Goal: Find specific page/section: Find specific page/section

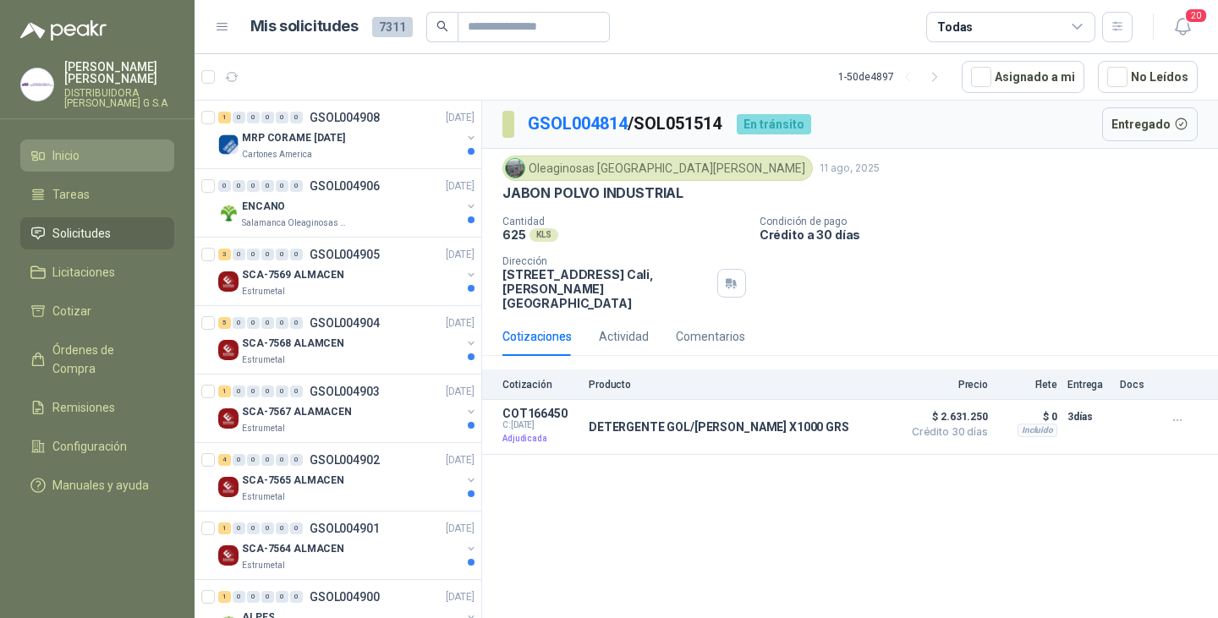
click at [66, 152] on span "Inicio" at bounding box center [65, 155] width 27 height 19
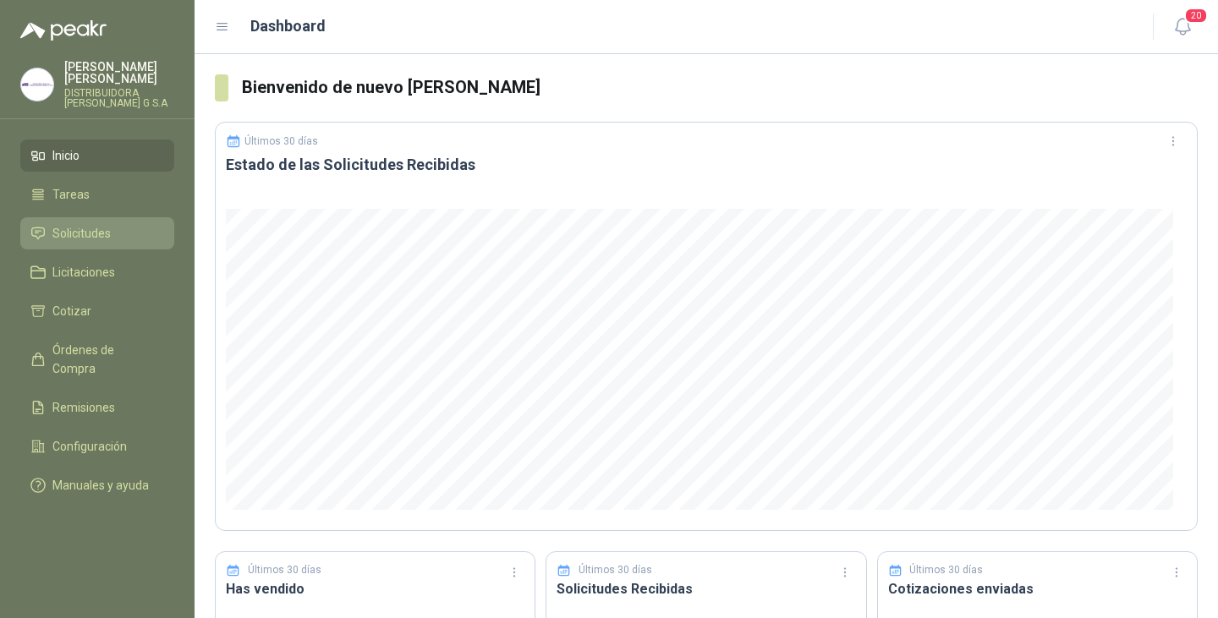
click at [79, 224] on span "Solicitudes" at bounding box center [81, 233] width 58 height 19
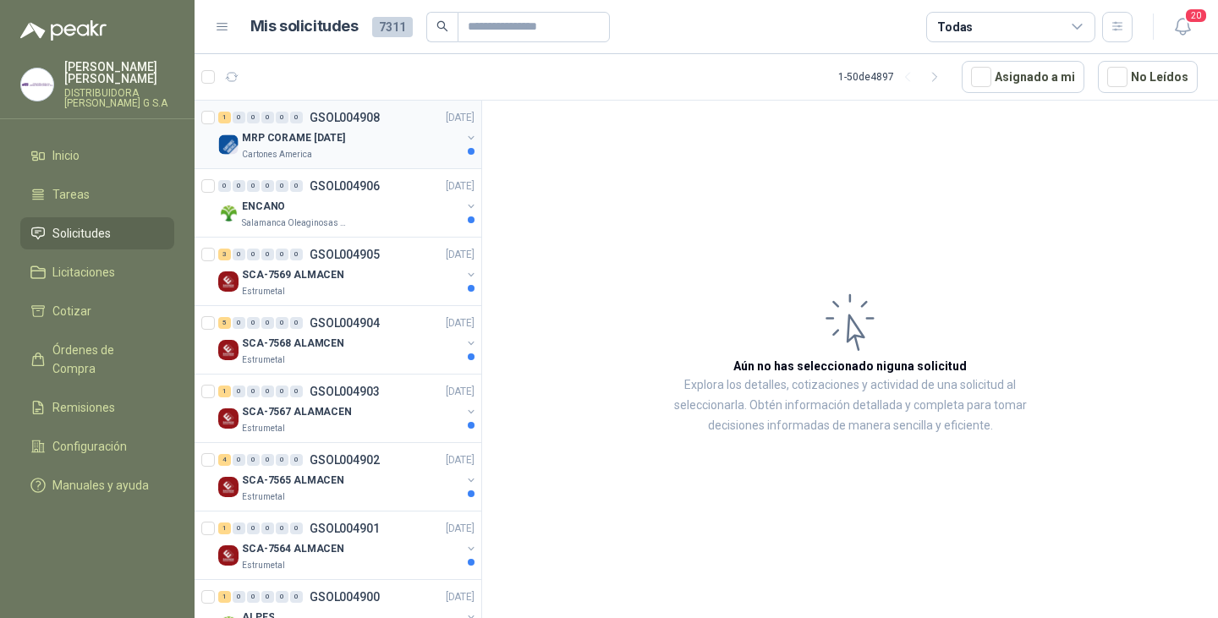
click at [280, 139] on p "MRP CORAME [DATE]" at bounding box center [293, 138] width 103 height 16
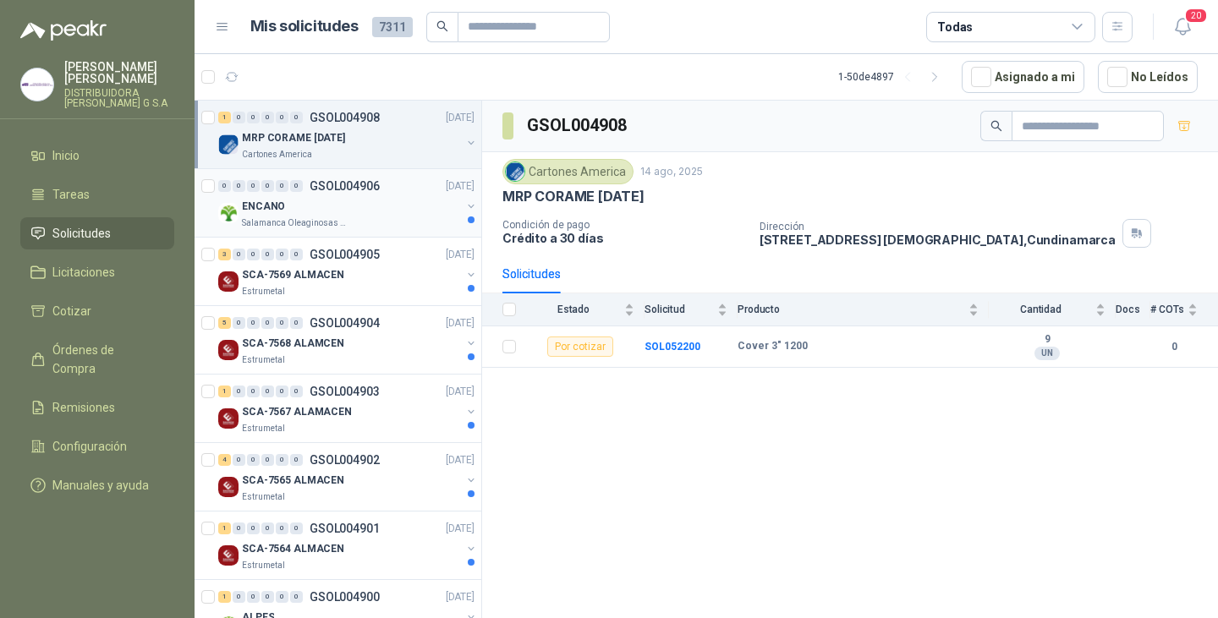
click at [339, 210] on div "ENCANO" at bounding box center [351, 206] width 219 height 20
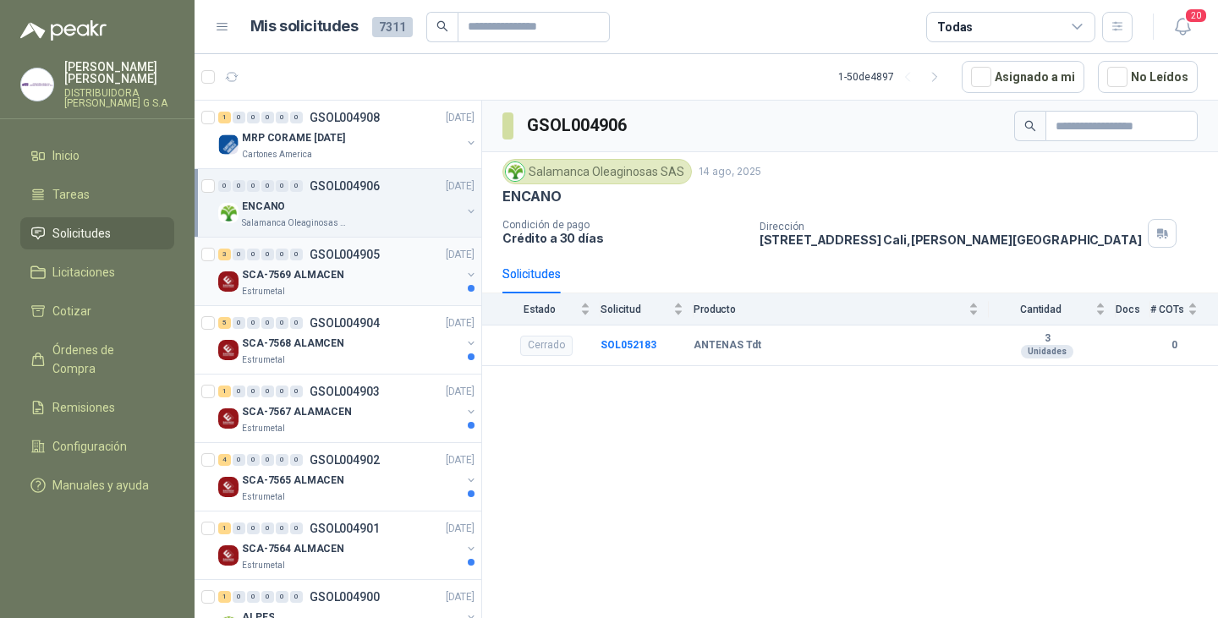
click at [364, 285] on div "Estrumetal" at bounding box center [351, 292] width 219 height 14
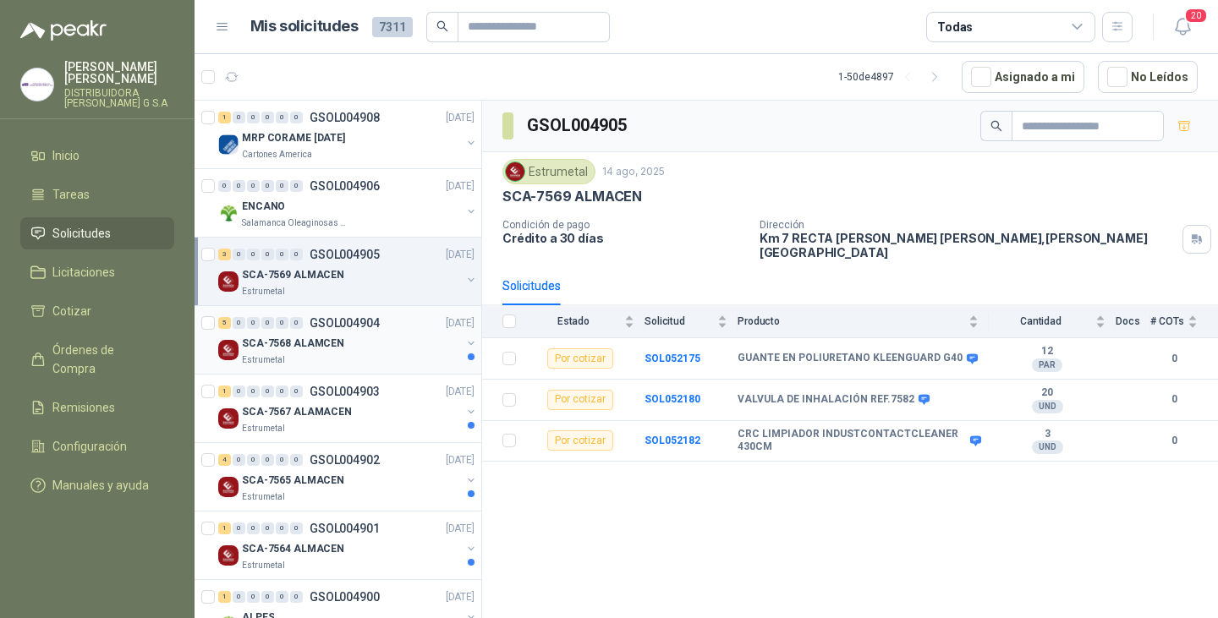
click at [358, 334] on div "SCA-7568 ALAMCEN" at bounding box center [351, 343] width 219 height 20
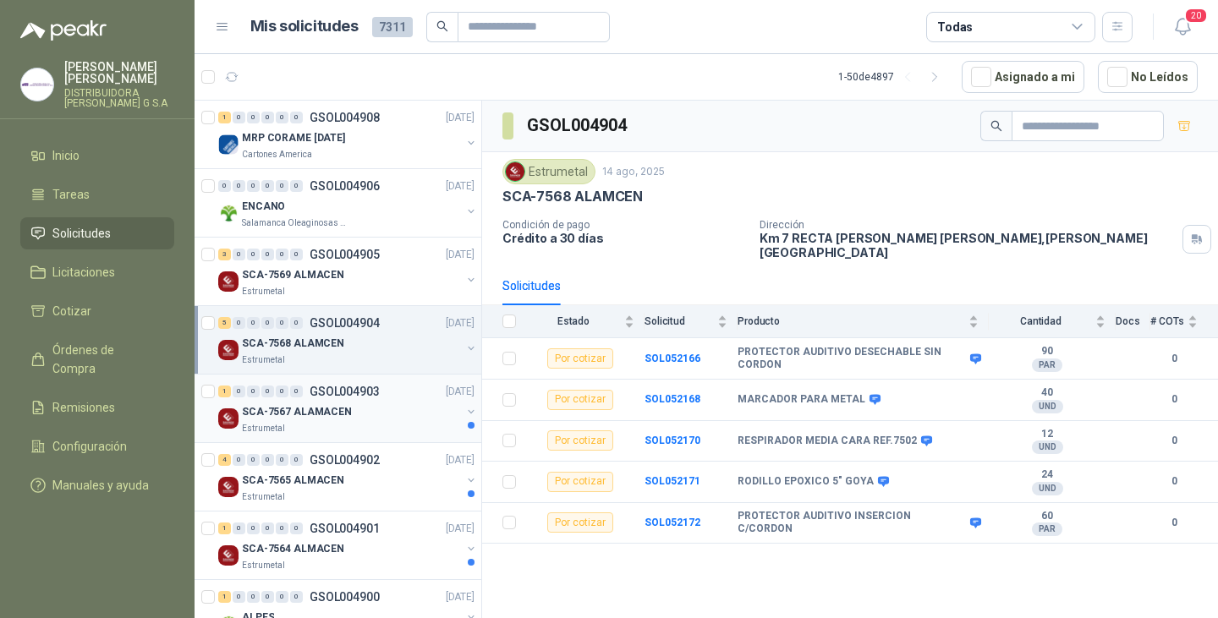
click at [357, 405] on div "SCA-7567 ALAMACEN" at bounding box center [351, 412] width 219 height 20
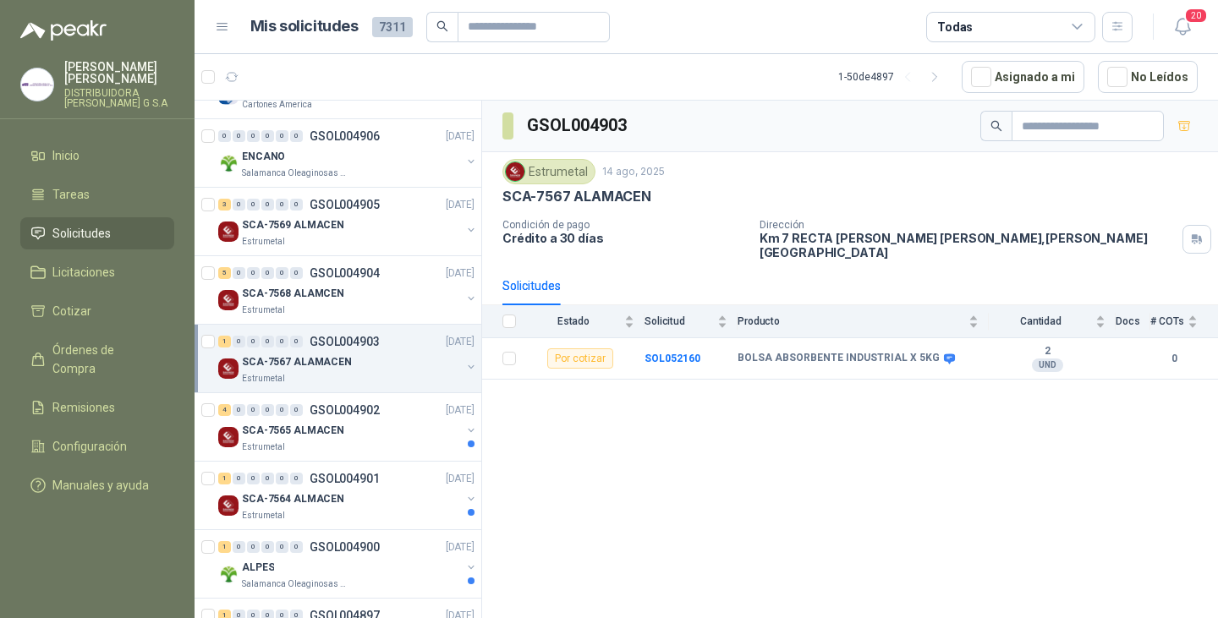
scroll to position [85, 0]
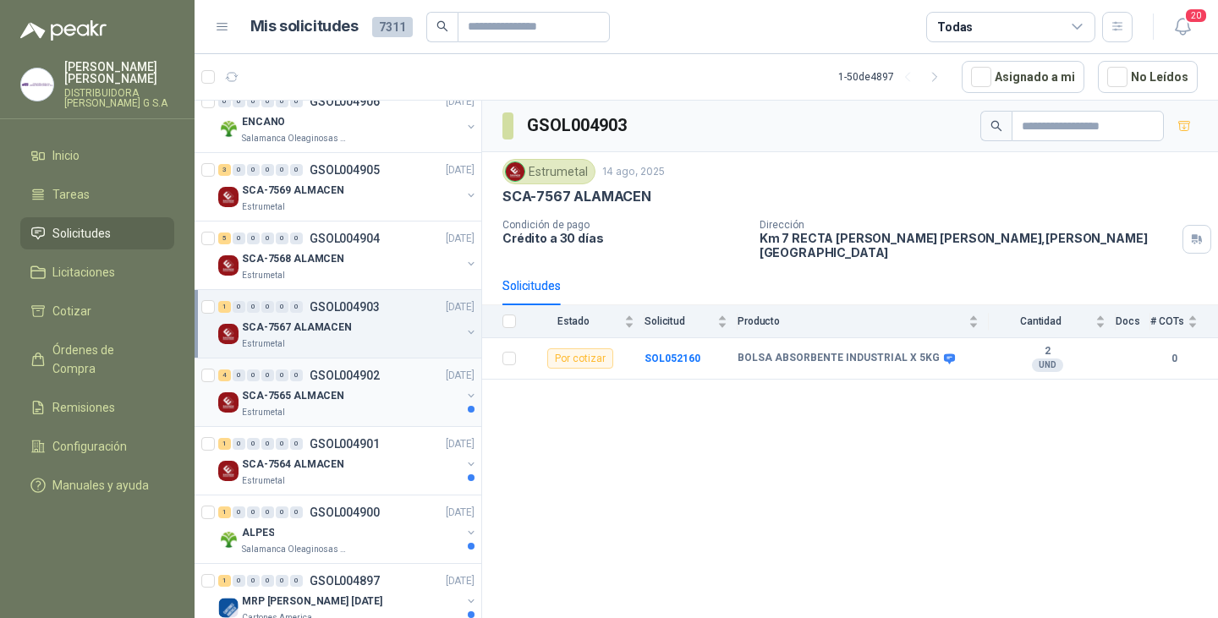
click at [369, 395] on div "SCA-7565 ALMACEN" at bounding box center [351, 396] width 219 height 20
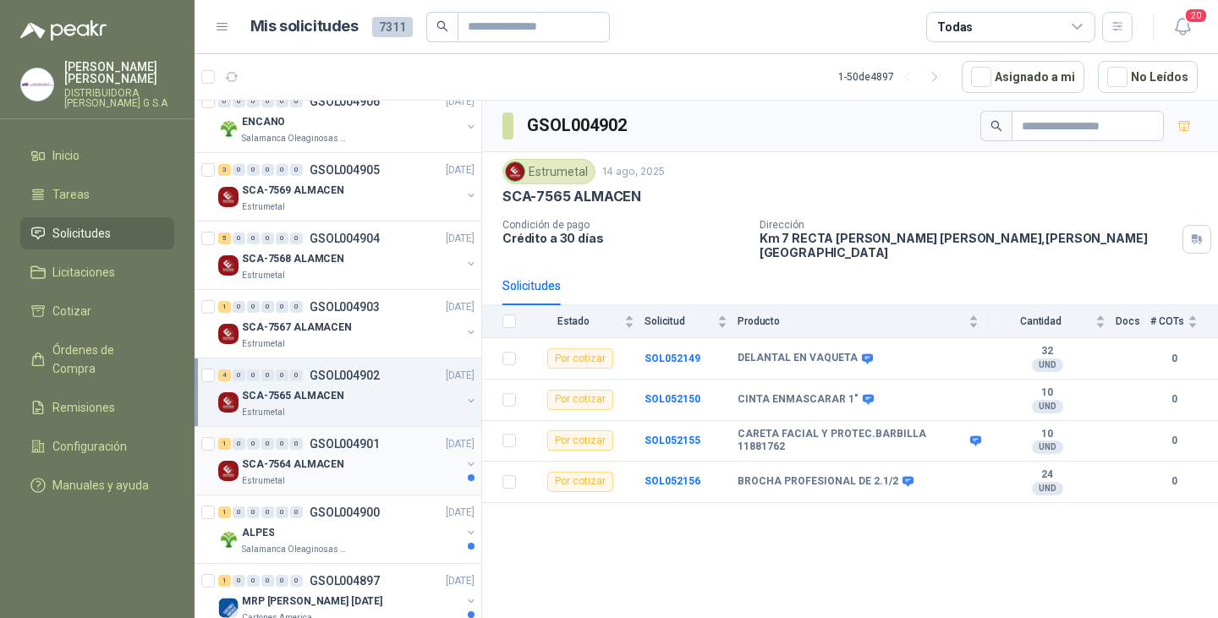
click at [346, 470] on div "SCA-7564 ALMACEN" at bounding box center [351, 464] width 219 height 20
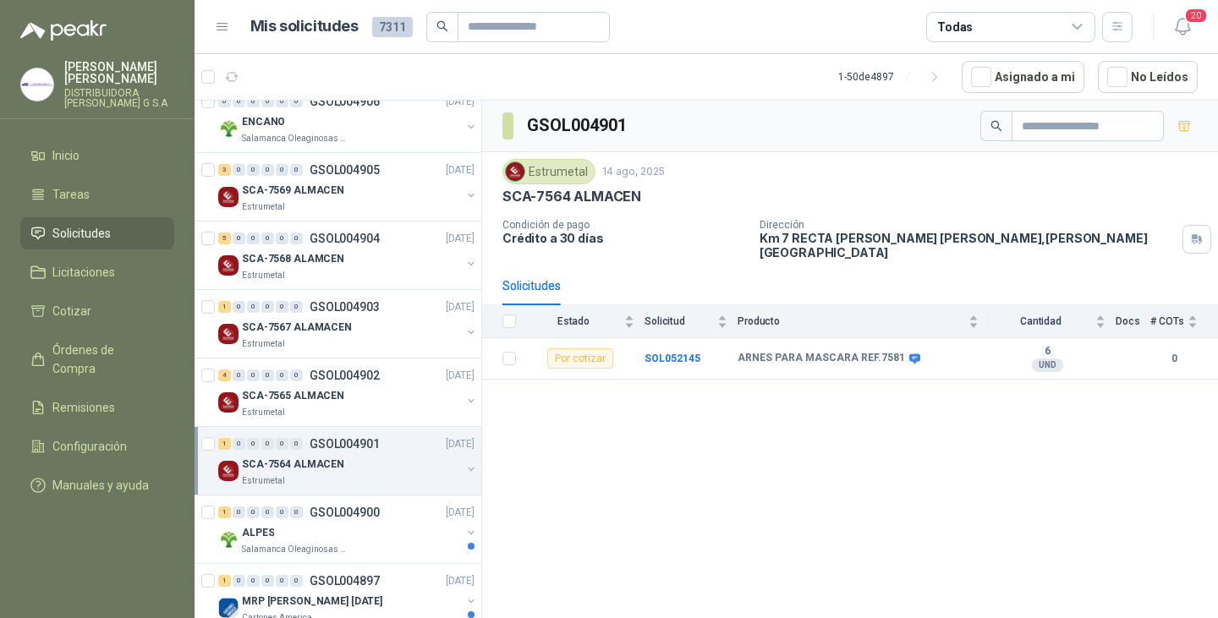
scroll to position [169, 0]
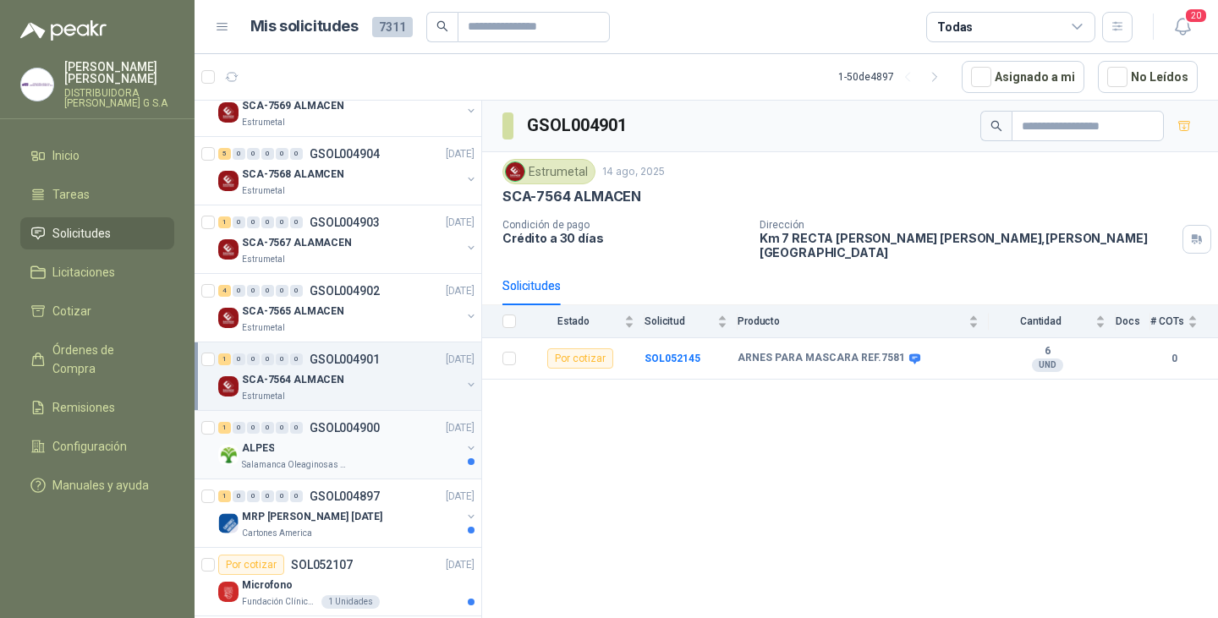
click at [359, 441] on div "ALPES" at bounding box center [351, 448] width 219 height 20
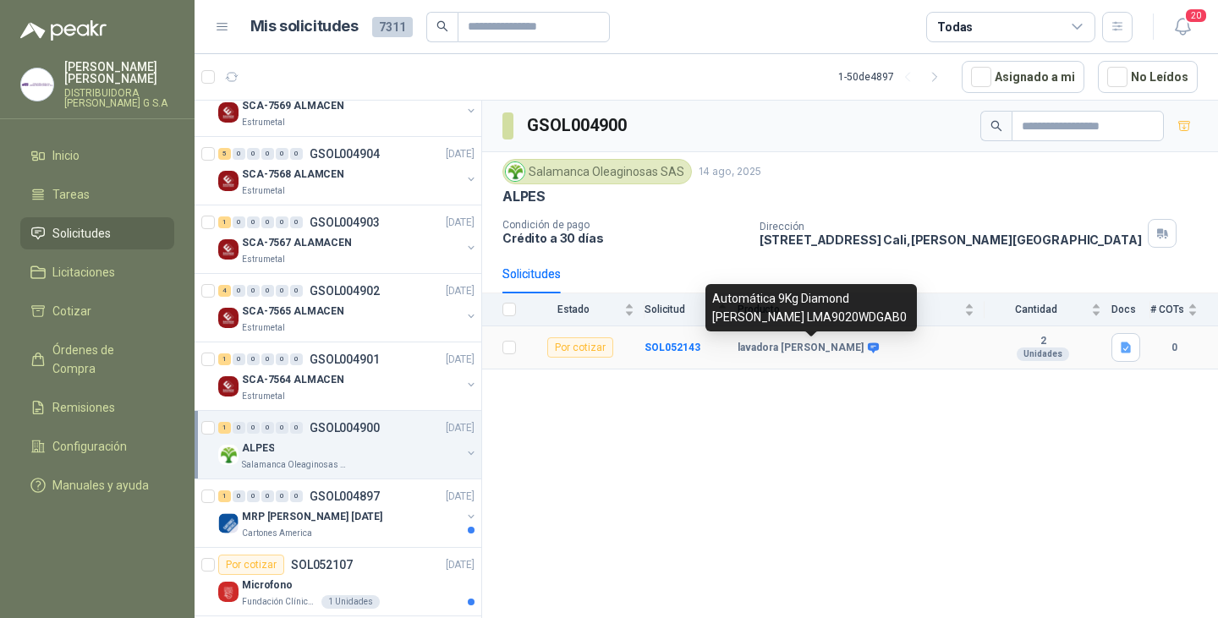
click at [868, 352] on icon at bounding box center [873, 347] width 11 height 10
click at [867, 348] on icon at bounding box center [873, 348] width 13 height 13
click at [868, 349] on icon at bounding box center [873, 347] width 11 height 10
click at [868, 348] on icon at bounding box center [873, 347] width 11 height 10
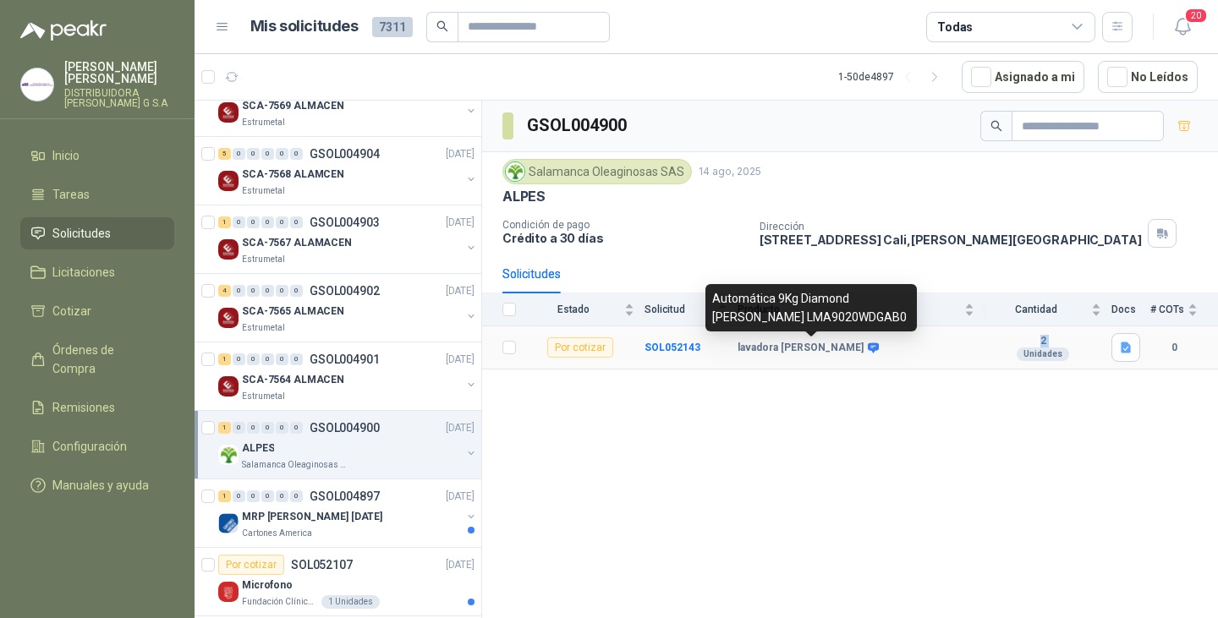
click at [868, 348] on icon at bounding box center [873, 347] width 11 height 10
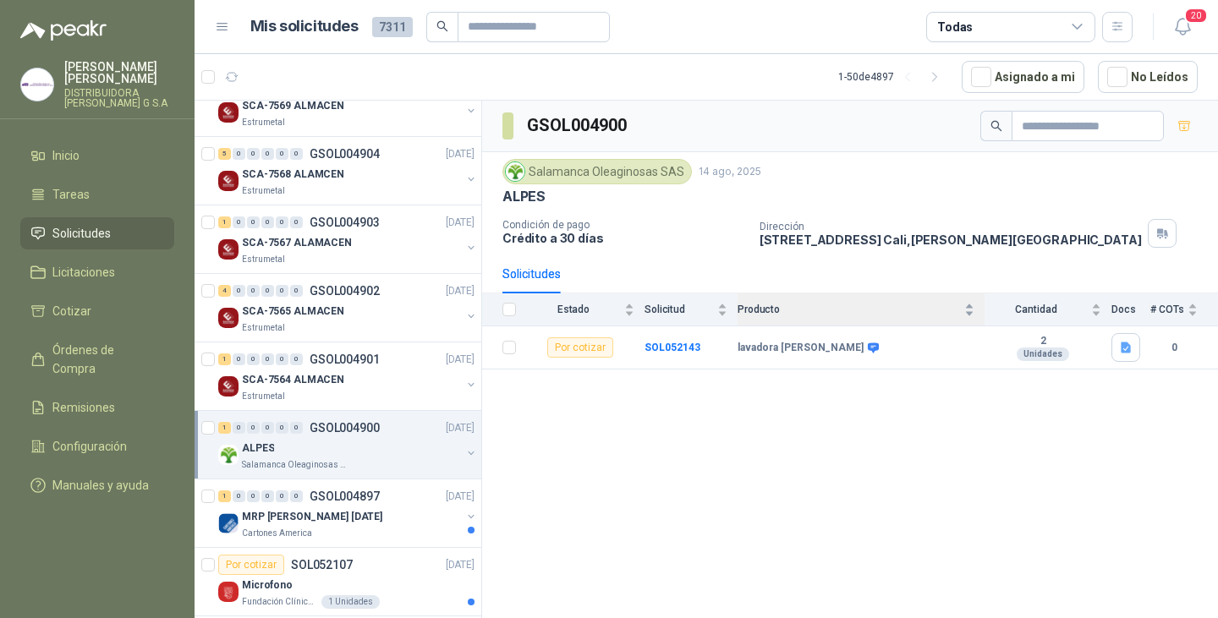
drag, startPoint x: 819, startPoint y: 322, endPoint x: 786, endPoint y: 319, distance: 33.2
click at [786, 318] on div "Producto" at bounding box center [855, 309] width 237 height 17
click at [406, 444] on div "ALPES" at bounding box center [351, 448] width 219 height 20
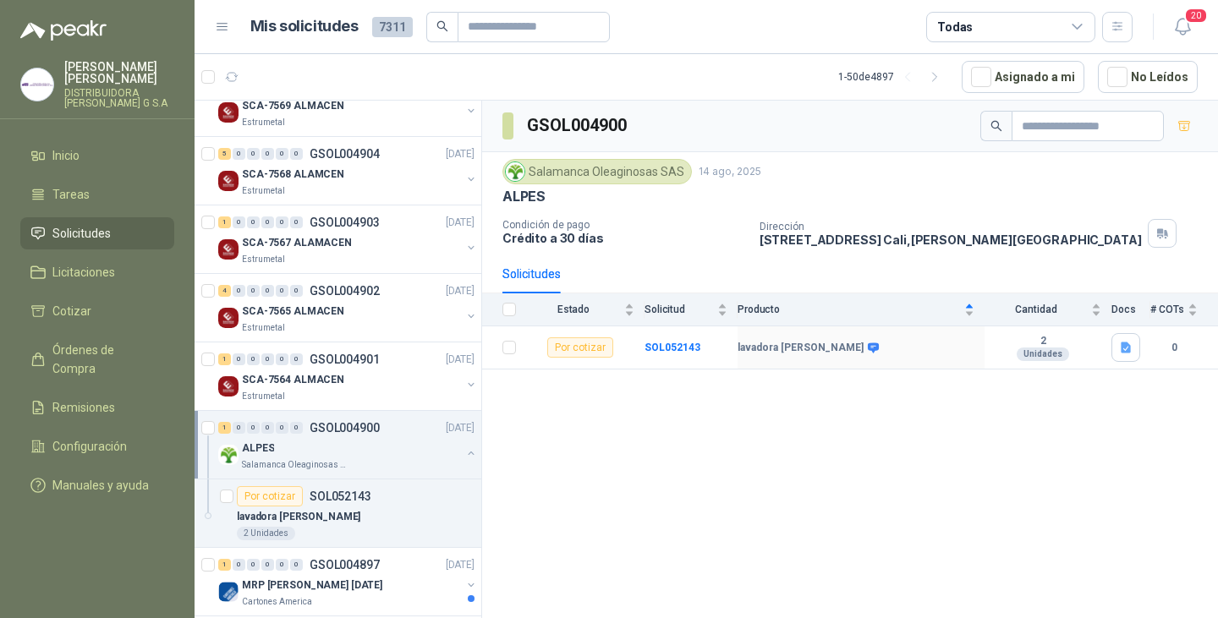
click at [464, 453] on button "button" at bounding box center [471, 454] width 14 height 14
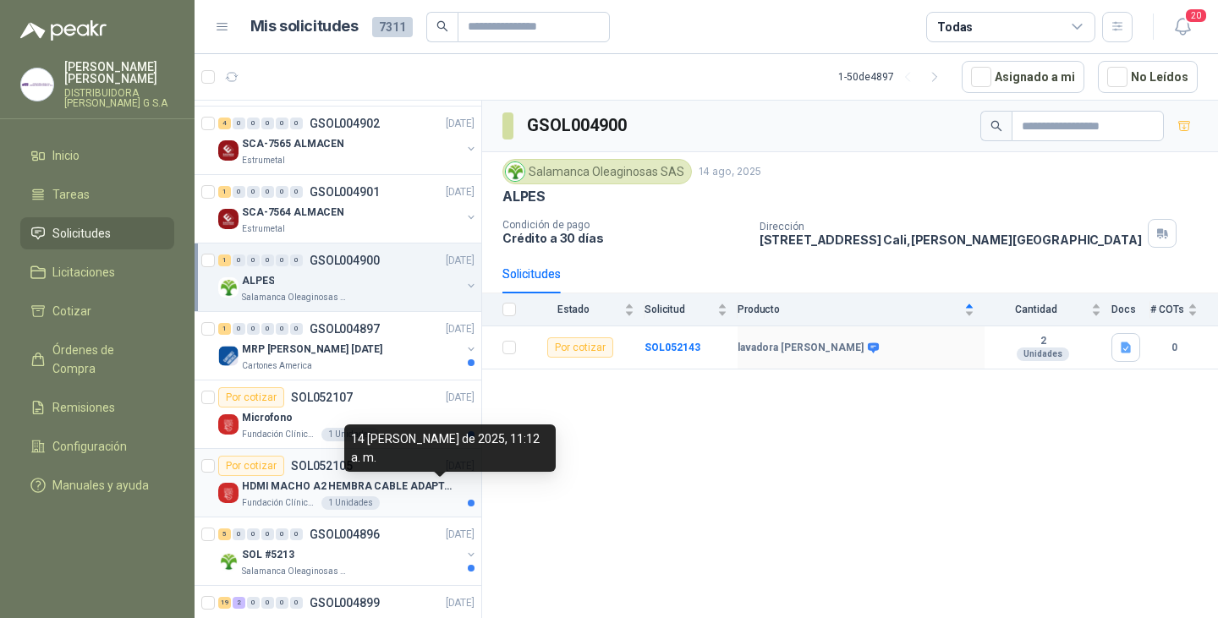
scroll to position [313, 0]
